Goal: Transaction & Acquisition: Purchase product/service

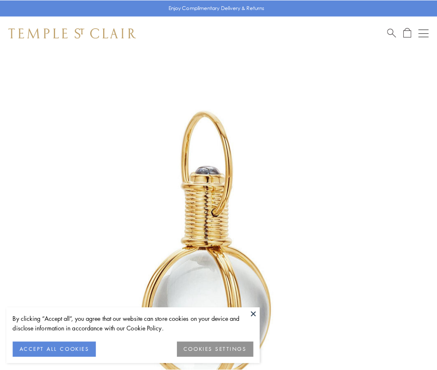
scroll to position [217, 0]
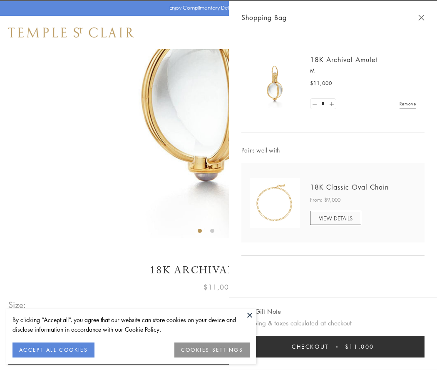
click at [333, 347] on button "Checkout $11,000" at bounding box center [333, 347] width 183 height 22
